Goal: Task Accomplishment & Management: Use online tool/utility

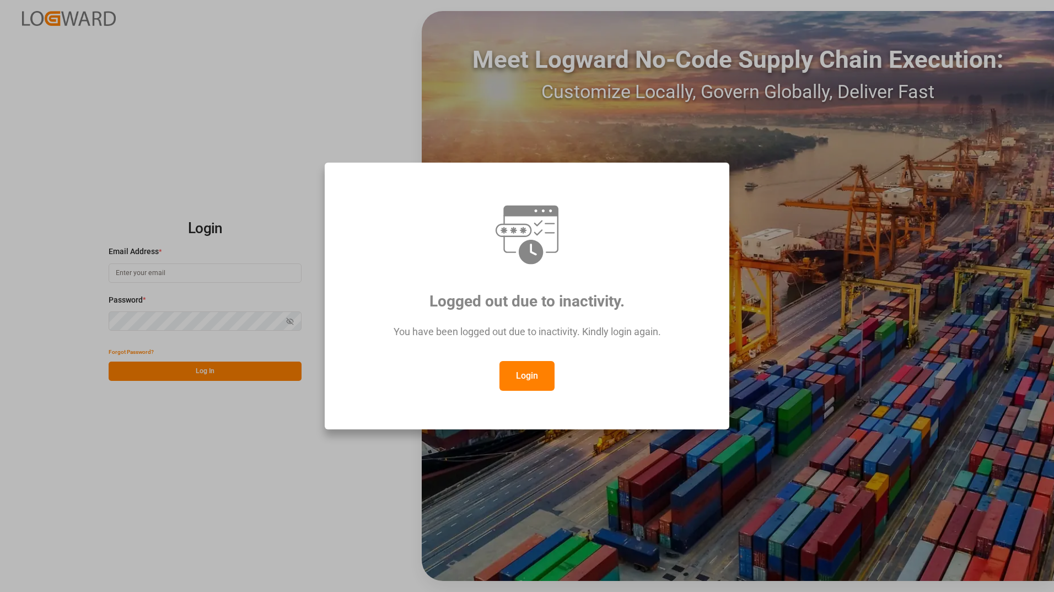
click at [536, 383] on button "Login" at bounding box center [526, 376] width 55 height 30
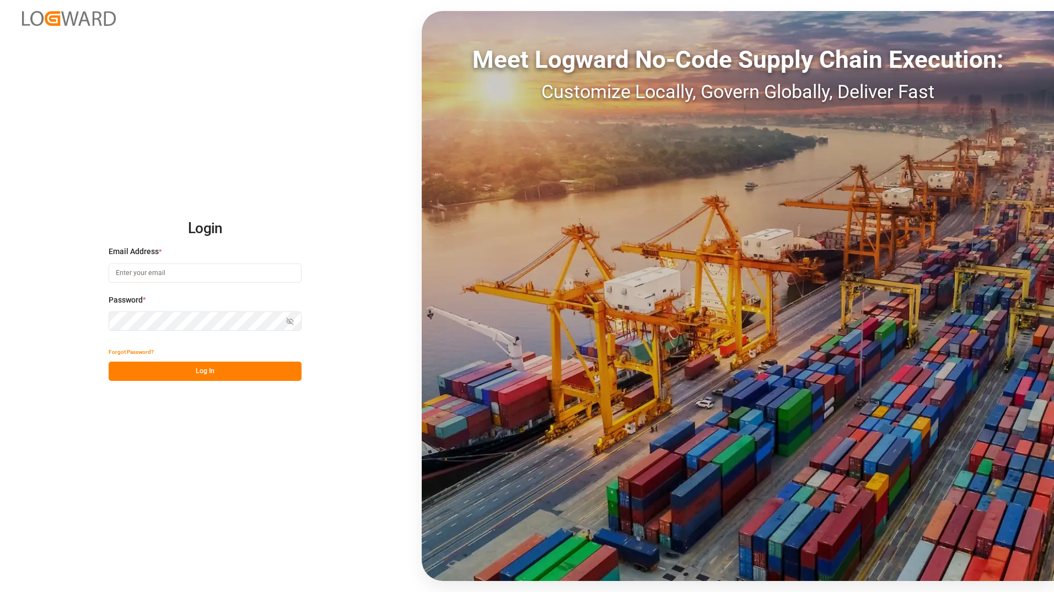
click at [173, 274] on input at bounding box center [205, 273] width 193 height 19
type input "[PERSON_NAME][EMAIL_ADDRESS][DOMAIN_NAME]"
click at [206, 371] on button "Log In" at bounding box center [205, 371] width 193 height 19
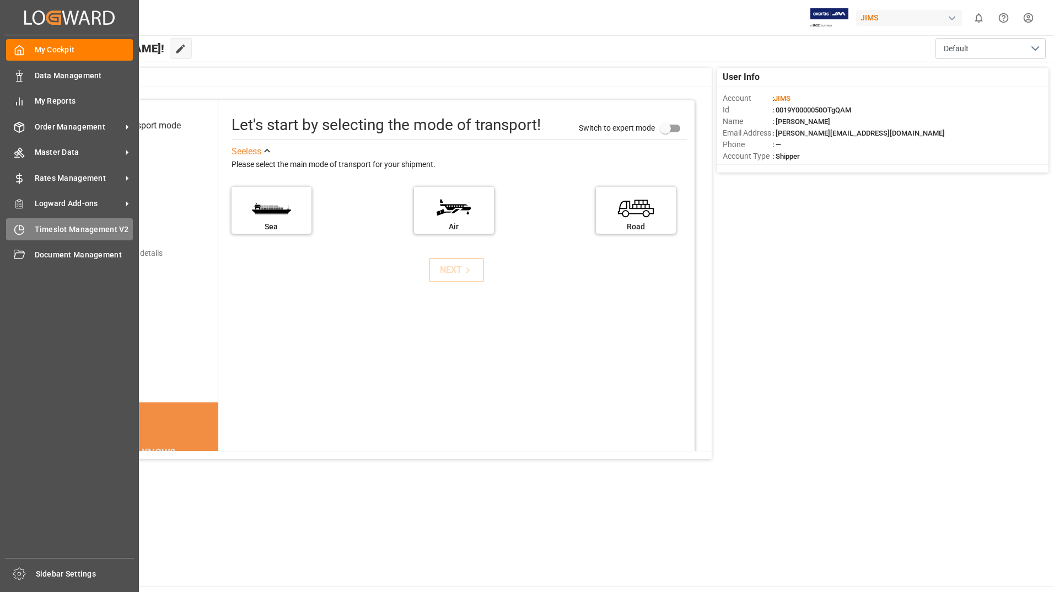
click at [106, 228] on span "Timeslot Management V2" at bounding box center [84, 230] width 99 height 12
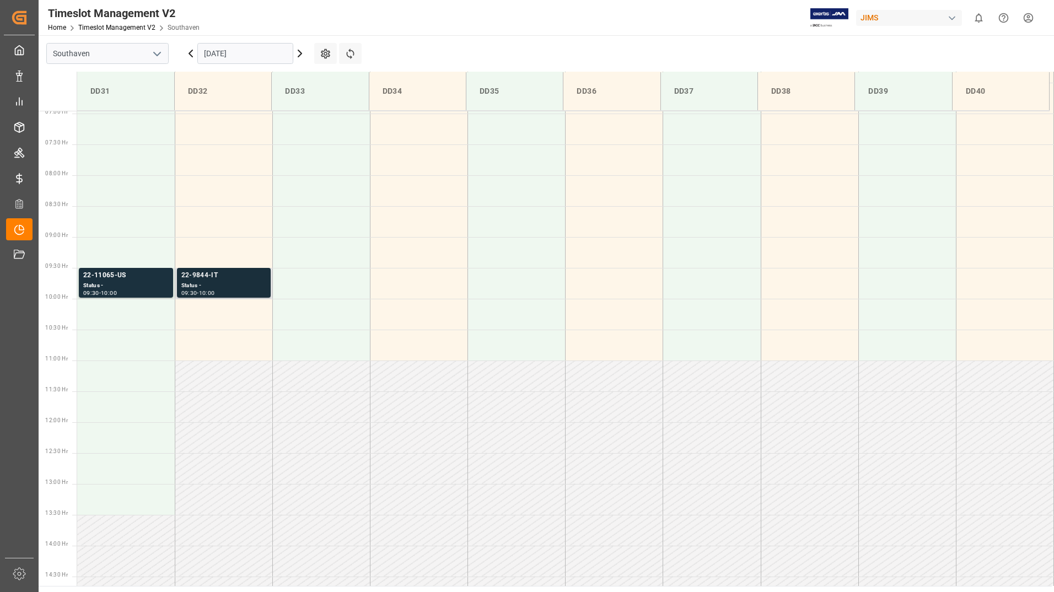
scroll to position [403, 0]
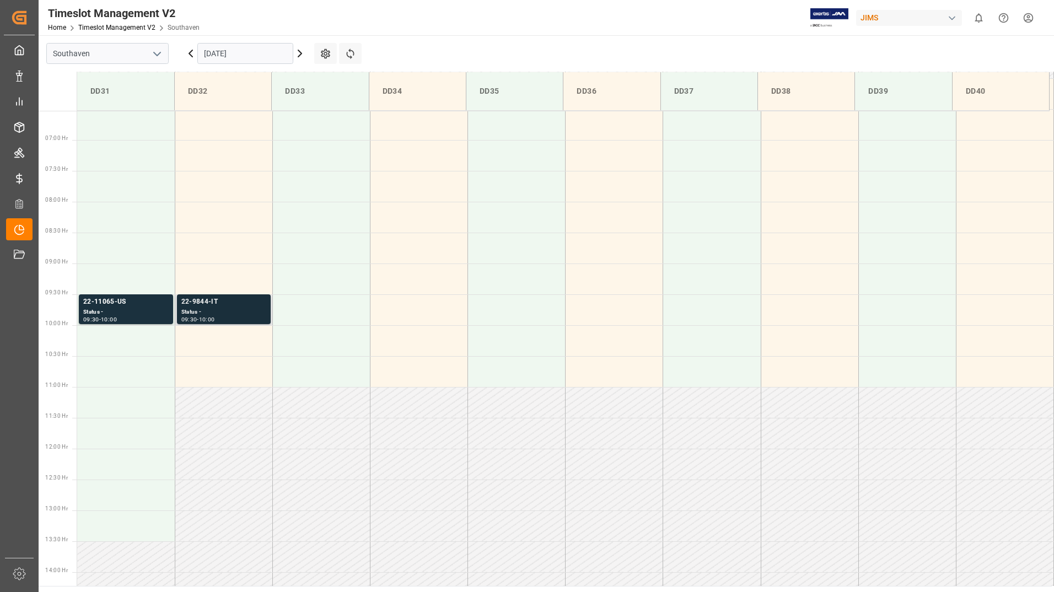
click at [246, 308] on div "Status -" at bounding box center [223, 312] width 85 height 9
click at [236, 315] on div "Status -" at bounding box center [223, 312] width 85 height 9
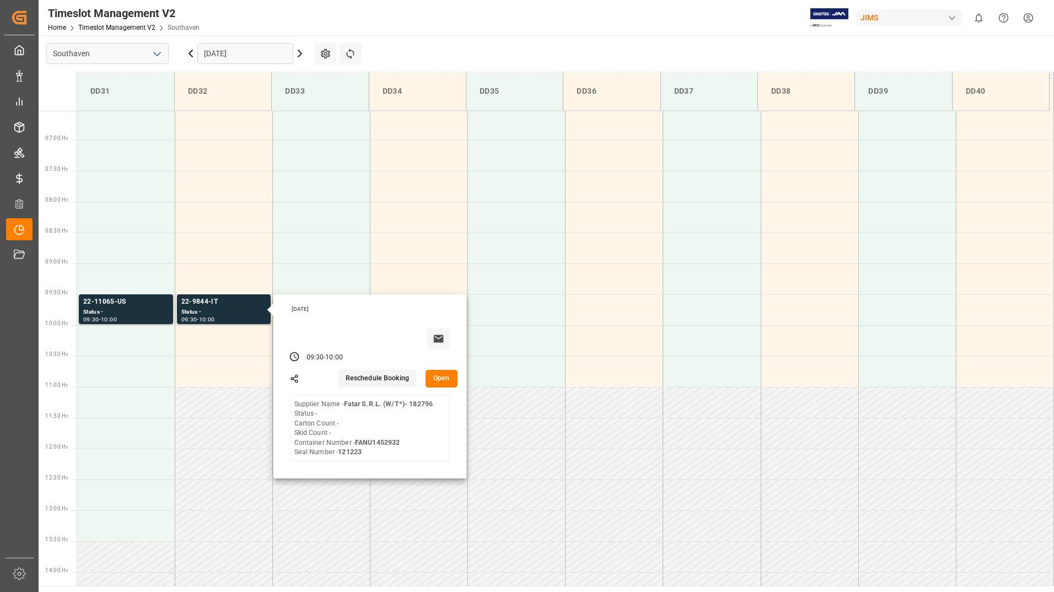
click at [301, 52] on icon at bounding box center [299, 53] width 3 height 7
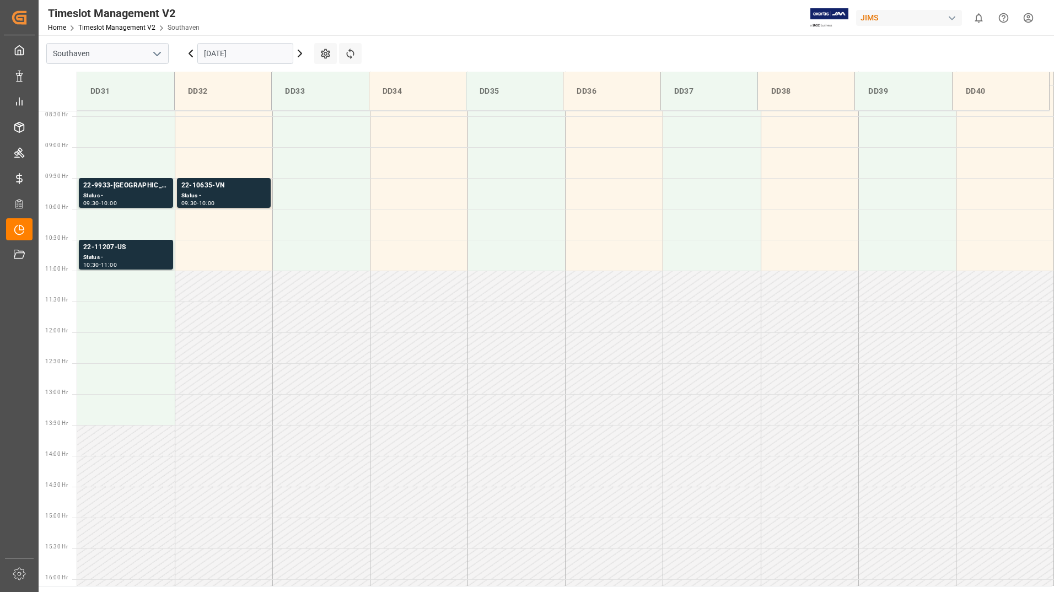
scroll to position [513, 0]
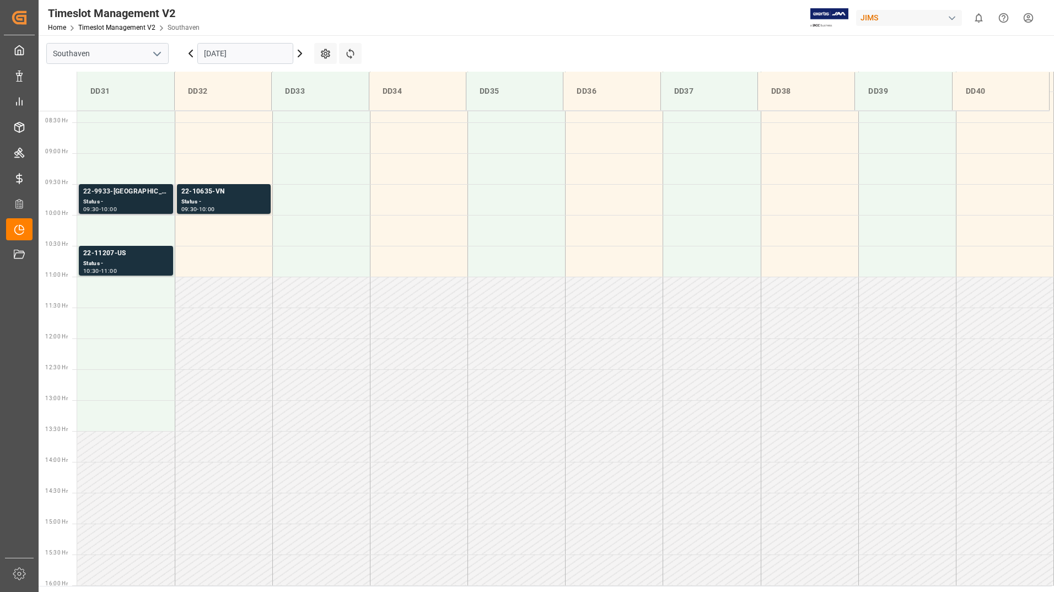
click at [143, 201] on div "Status -" at bounding box center [125, 201] width 85 height 9
click at [136, 264] on div "Status -" at bounding box center [125, 263] width 85 height 9
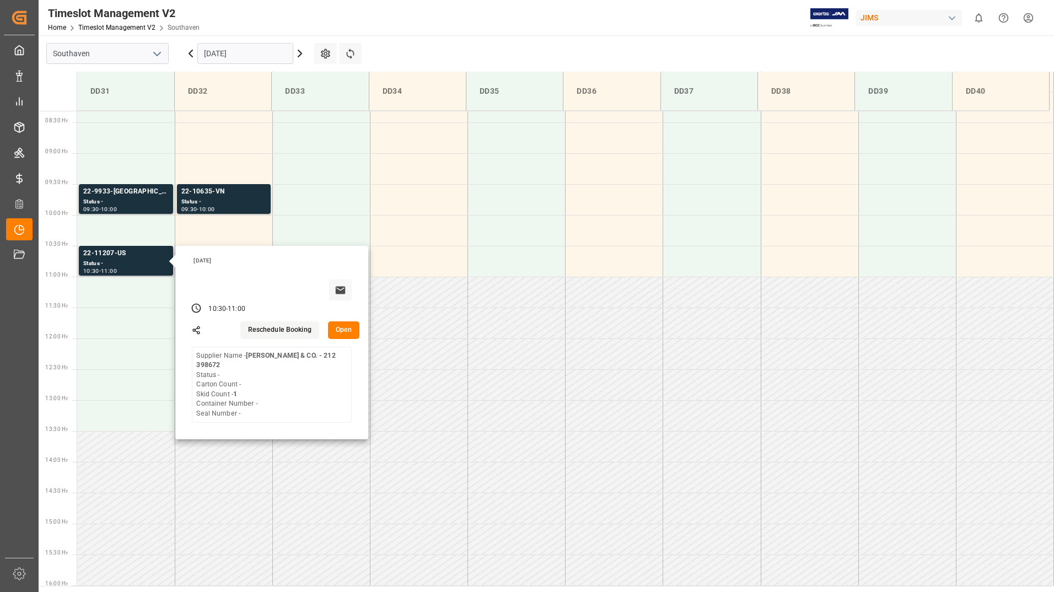
click at [341, 330] on button "Open" at bounding box center [344, 330] width 32 height 18
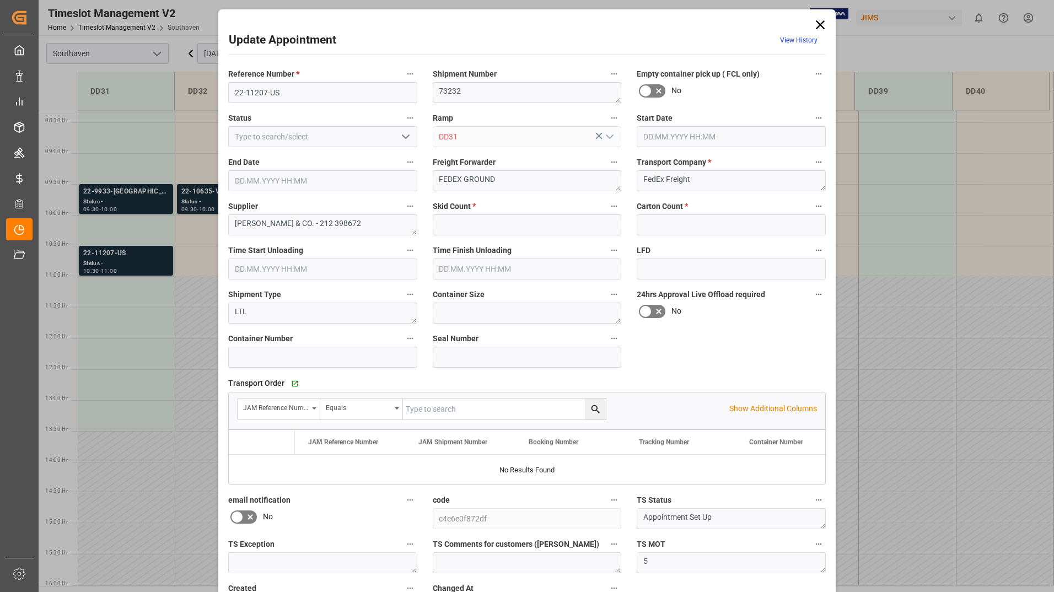
type input "1"
type input "0"
type input "[DATE] 10:30"
type input "[DATE] 11:00"
type input "[DATE] 16:45"
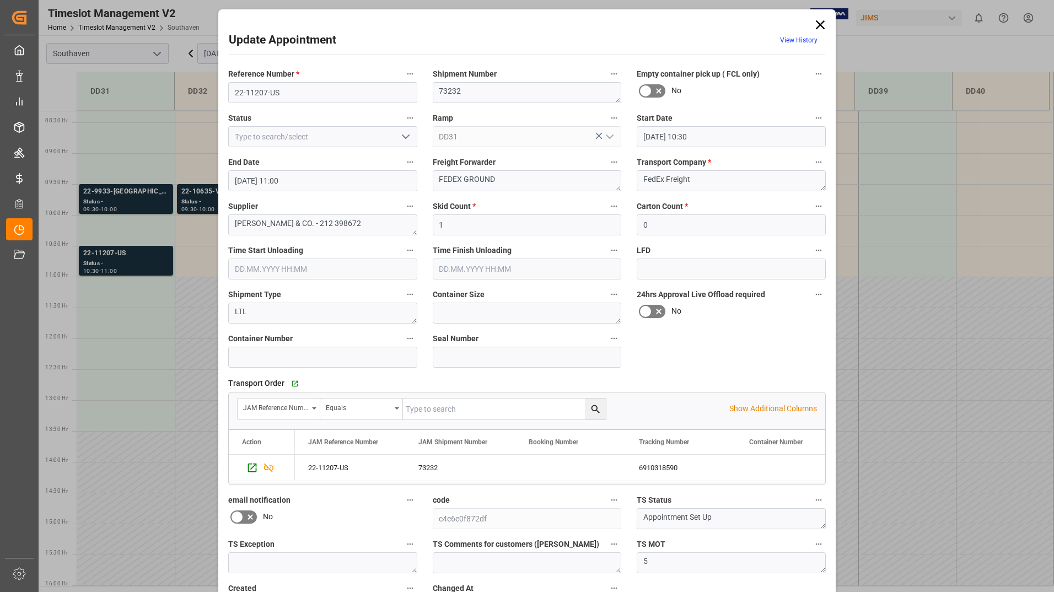
click at [156, 254] on div "Update Appointment View History Reference Number * 22-11207-US Shipment Number …" at bounding box center [527, 296] width 1054 height 592
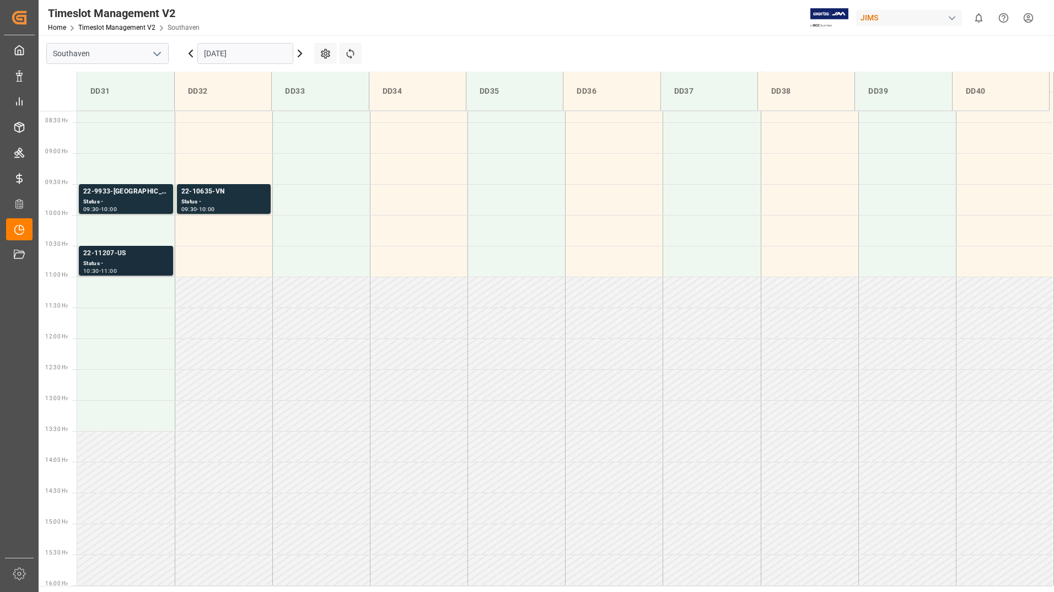
click at [157, 264] on div "Status -" at bounding box center [125, 263] width 85 height 9
click at [148, 197] on div "22-9933-[GEOGRAPHIC_DATA]" at bounding box center [125, 191] width 85 height 11
click at [231, 196] on div "22-10635-VN" at bounding box center [223, 191] width 85 height 11
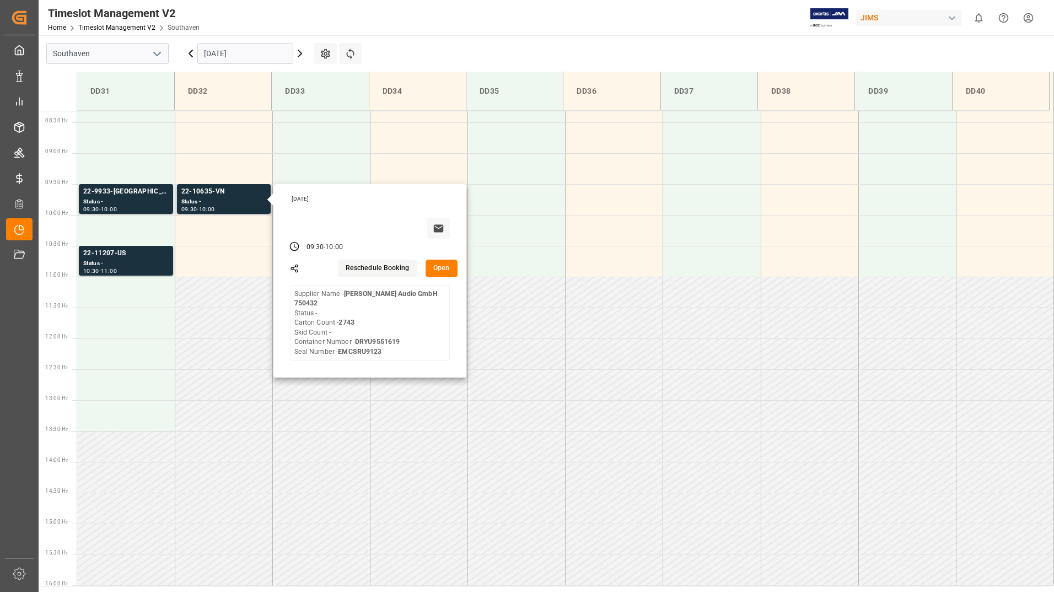
click at [444, 270] on button "Open" at bounding box center [442, 269] width 32 height 18
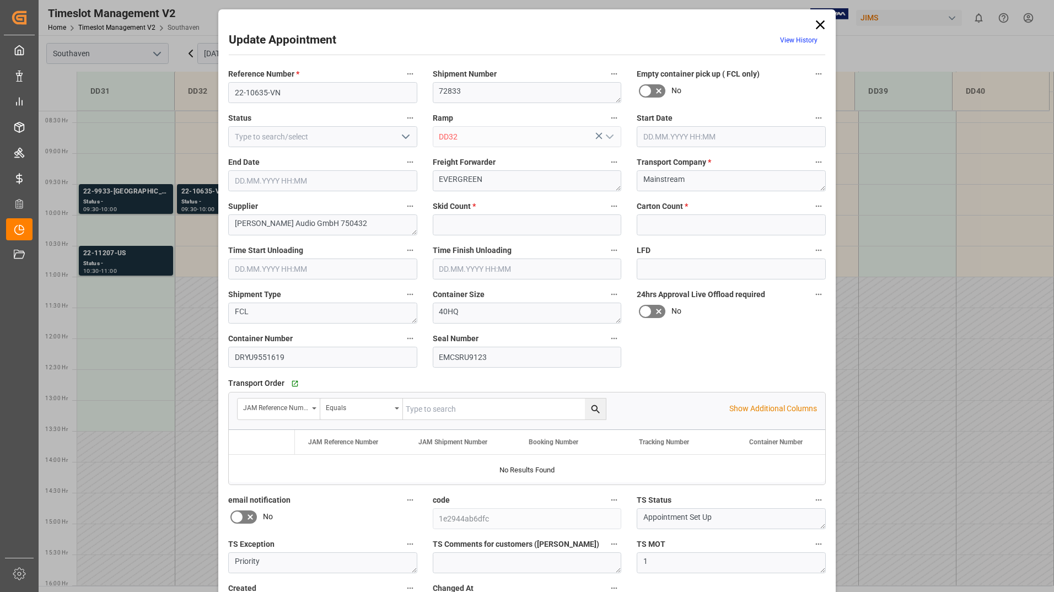
type input "0"
type input "2743"
type input "[DATE] 09:30"
type input "[DATE] 10:00"
type input "[DATE] 12:47"
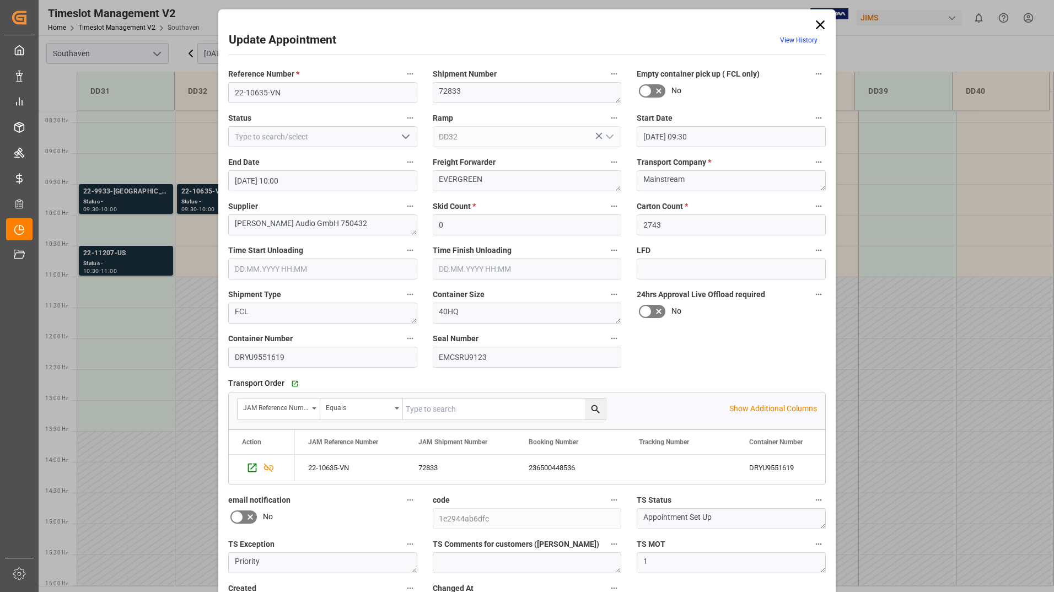
click at [820, 26] on icon at bounding box center [820, 24] width 9 height 9
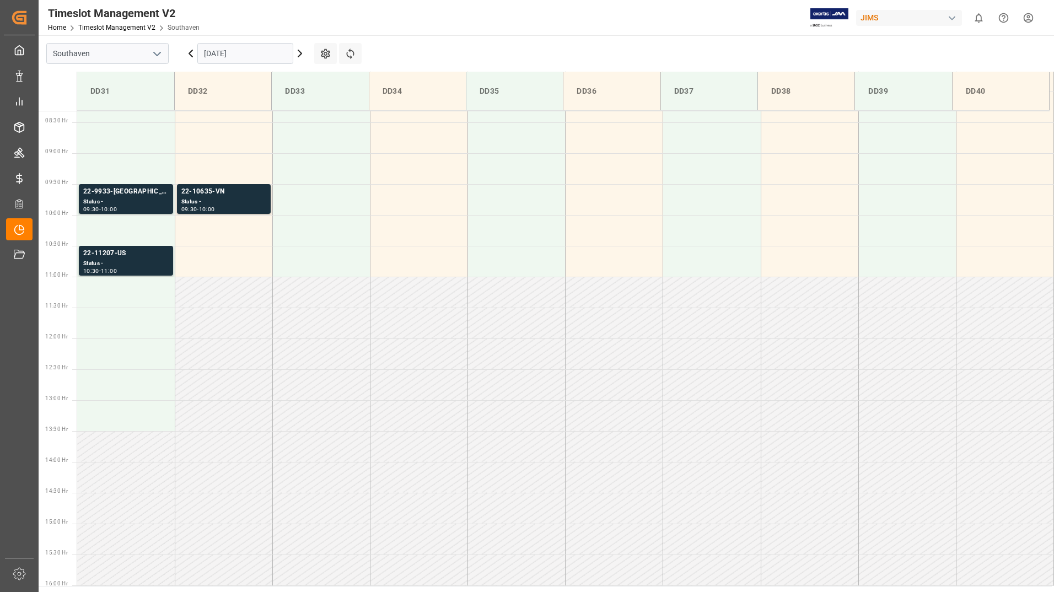
click at [300, 53] on icon at bounding box center [299, 53] width 13 height 13
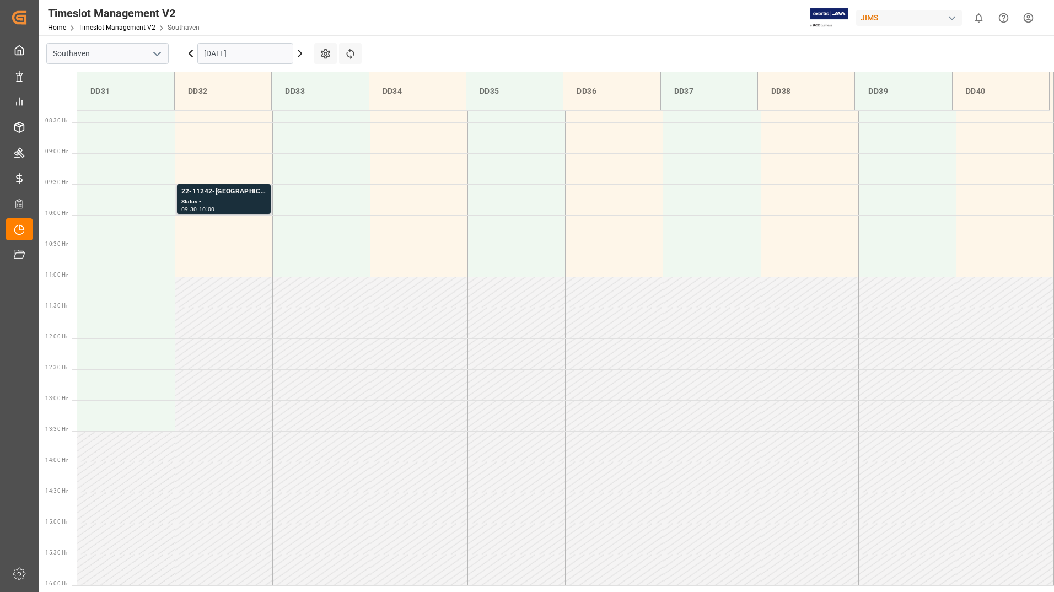
click at [251, 203] on div "Status -" at bounding box center [223, 201] width 85 height 9
